Goal: Task Accomplishment & Management: Use online tool/utility

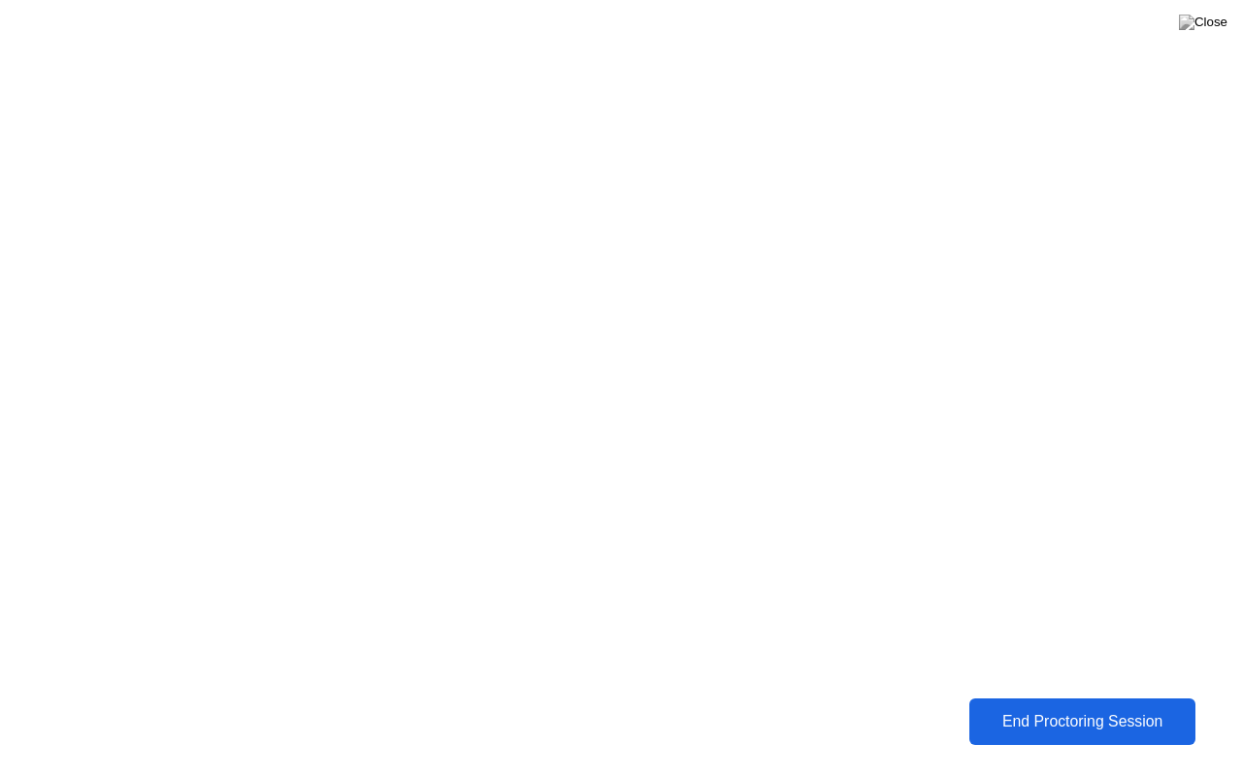
click at [984, 722] on div "End Proctoring Session" at bounding box center [1082, 721] width 216 height 17
